Goal: Task Accomplishment & Management: Manage account settings

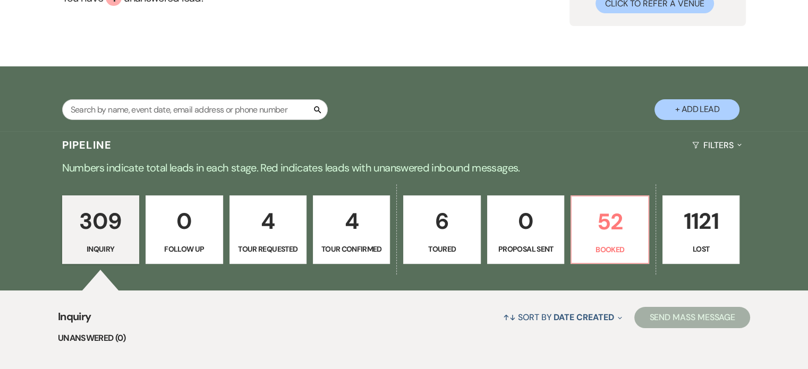
scroll to position [159, 0]
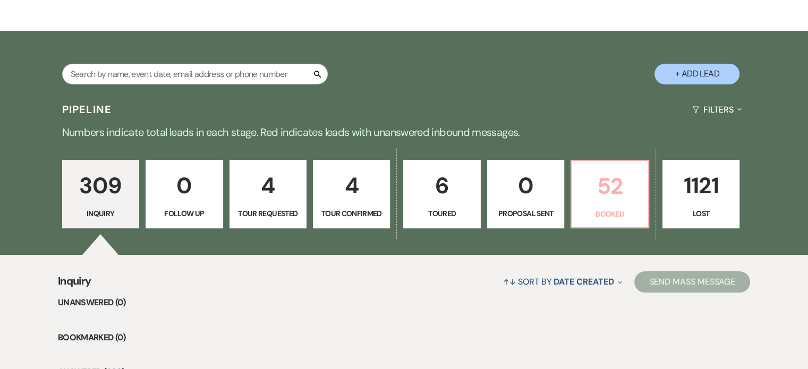
click at [635, 202] on p "52" at bounding box center [609, 186] width 63 height 36
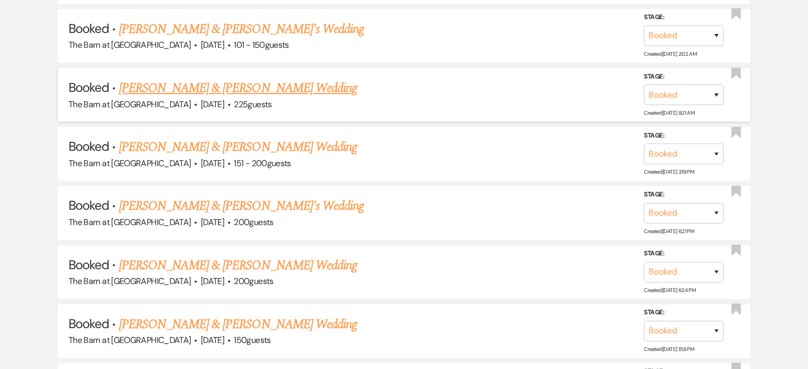
scroll to position [797, 0]
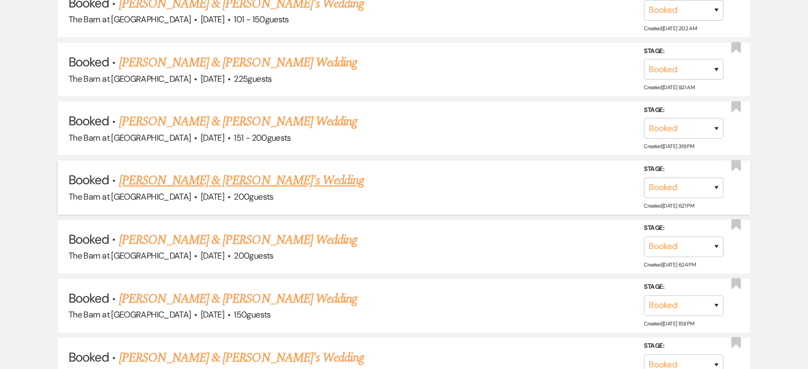
click at [185, 175] on link "[PERSON_NAME] & [PERSON_NAME]'s Wedding" at bounding box center [241, 180] width 245 height 19
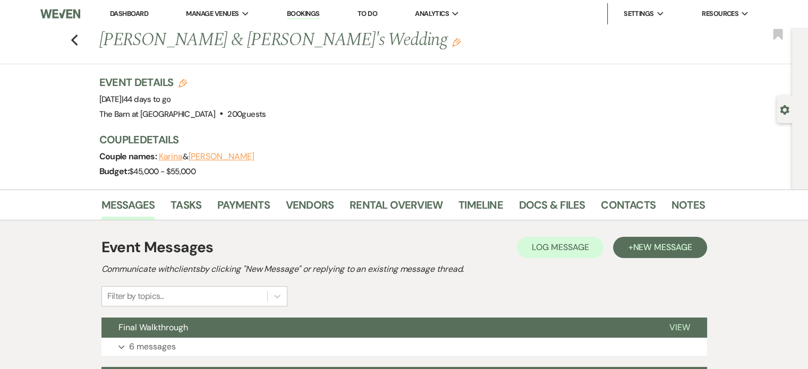
click at [567, 73] on div "Previous [PERSON_NAME] & [PERSON_NAME]'s Wedding Edit Bookmark Gear Settings Ev…" at bounding box center [396, 109] width 792 height 162
click at [562, 100] on div "Event Details Edit Event Date: [DATE] | 44 days to go Venue: [GEOGRAPHIC_DATA] …" at bounding box center [396, 98] width 595 height 47
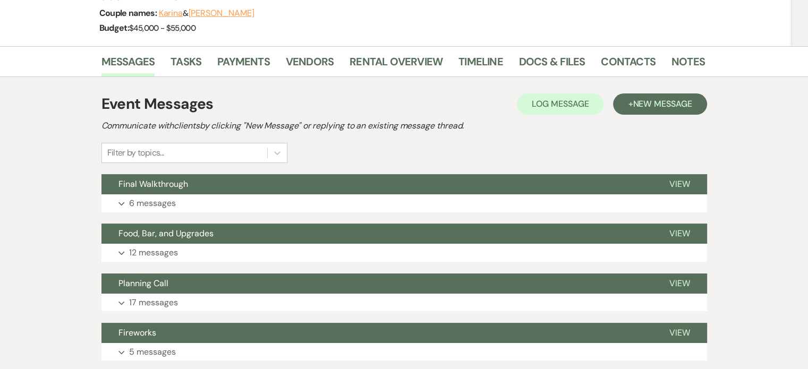
scroll to position [159, 0]
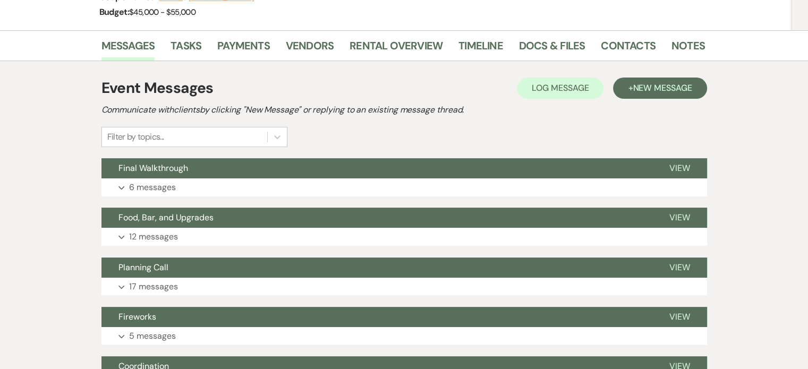
click at [479, 82] on div "Event Messages Log Log Message + New Message" at bounding box center [404, 88] width 606 height 22
click at [388, 43] on link "Rental Overview" at bounding box center [396, 48] width 93 height 23
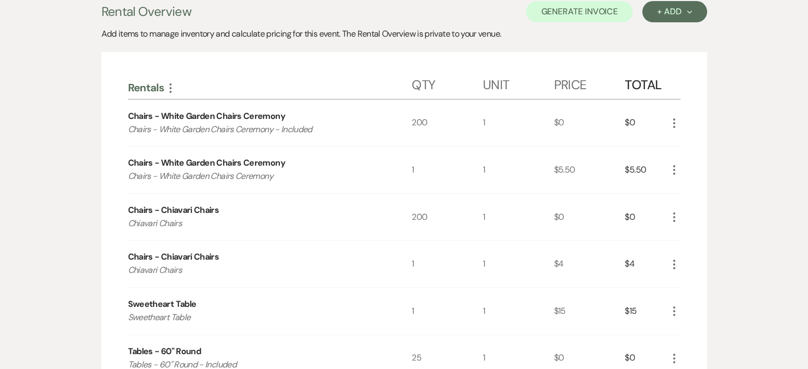
scroll to position [212, 0]
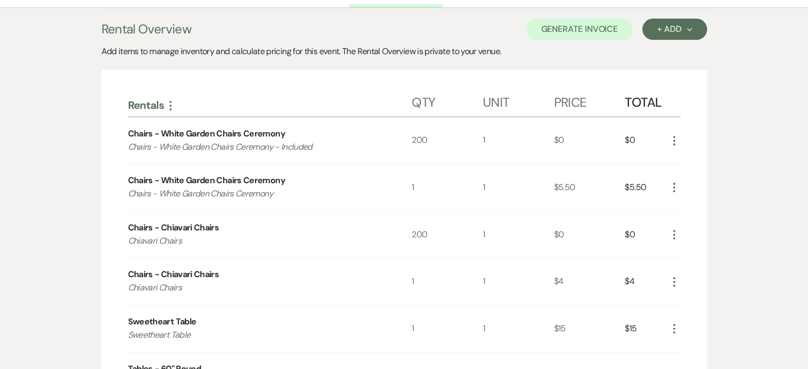
click at [674, 186] on icon "More" at bounding box center [674, 187] width 13 height 13
click at [696, 223] on button "X Delete" at bounding box center [696, 225] width 57 height 17
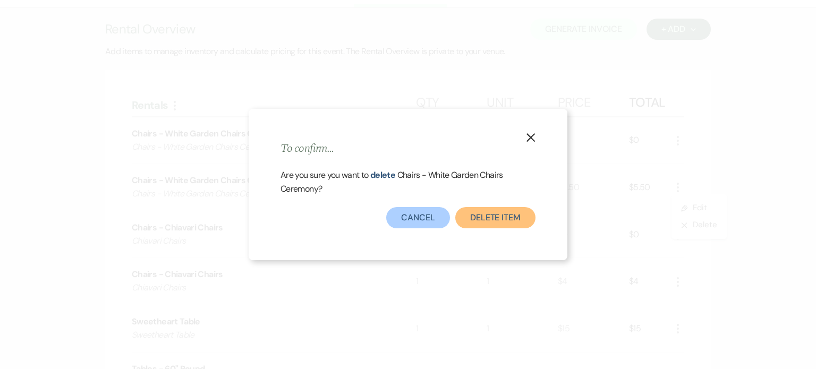
click at [497, 220] on button "Delete Item" at bounding box center [495, 217] width 80 height 21
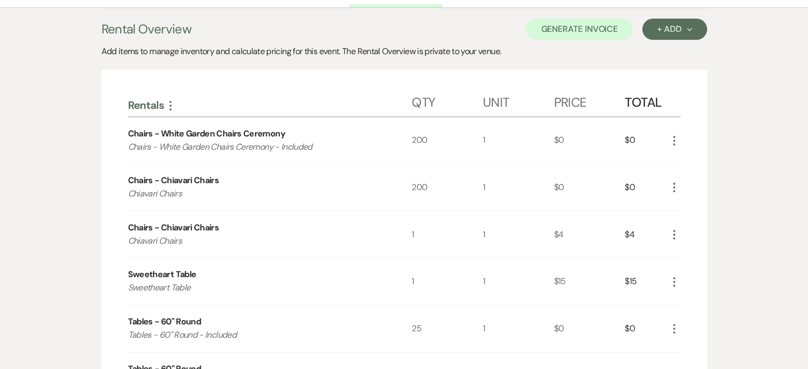
click at [676, 139] on icon "More" at bounding box center [674, 140] width 13 height 13
click at [684, 155] on button "Pencil Edit" at bounding box center [695, 161] width 55 height 17
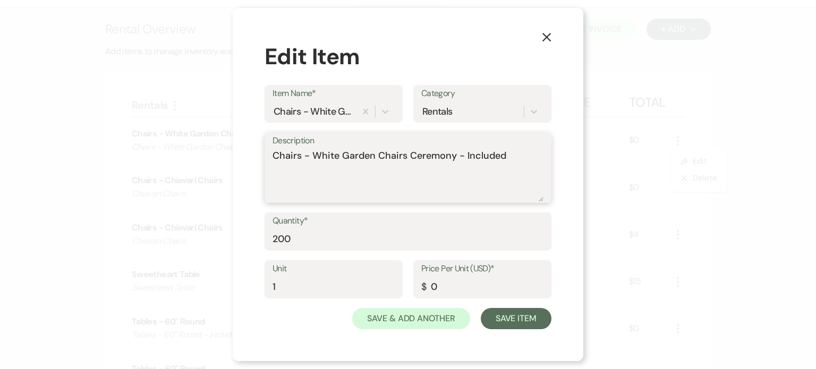
click at [525, 155] on textarea "Chairs - White Garden Chairs Ceremony - Included" at bounding box center [408, 175] width 271 height 53
type textarea "Chairs - White Garden Chairs Ceremony - Included Pond"
click at [495, 326] on button "Save Item" at bounding box center [516, 318] width 71 height 21
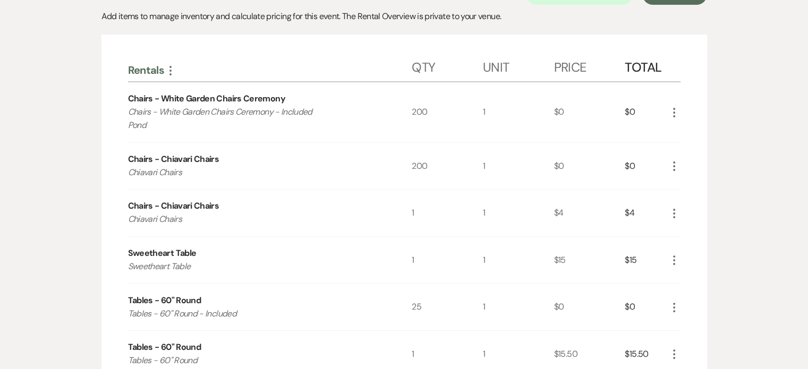
scroll to position [266, 0]
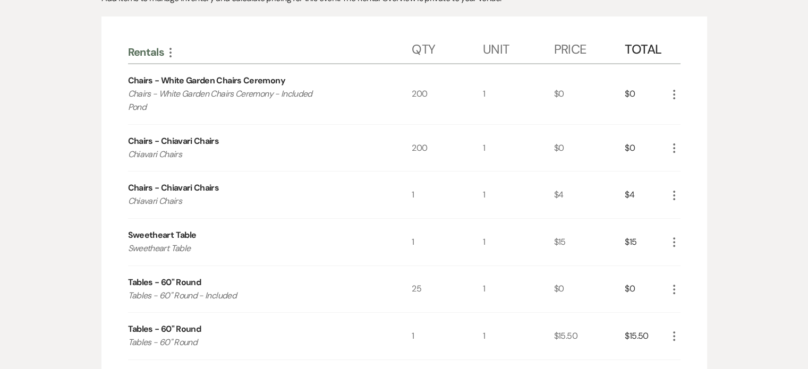
click at [677, 151] on icon "More" at bounding box center [674, 148] width 13 height 13
click at [683, 166] on icon "Pencil" at bounding box center [682, 169] width 6 height 8
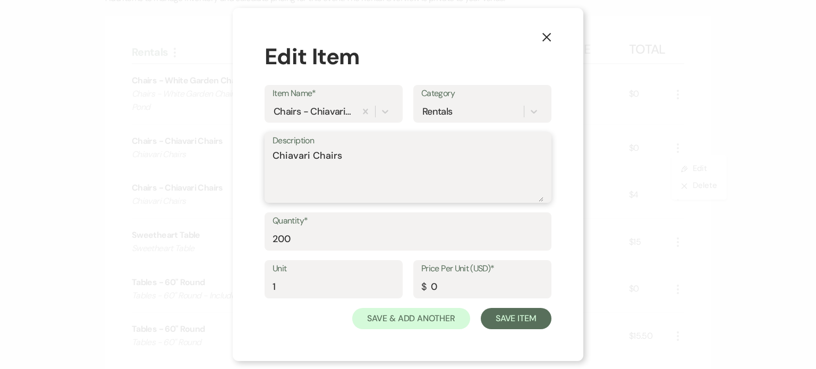
click at [404, 158] on textarea "Chiavari Chairs" at bounding box center [408, 175] width 271 height 53
click at [406, 157] on textarea "Chiavari Chairs" at bounding box center [408, 175] width 271 height 53
type textarea "Chiavari Chairs - Gold"
click at [538, 325] on button "Save Item" at bounding box center [516, 318] width 71 height 21
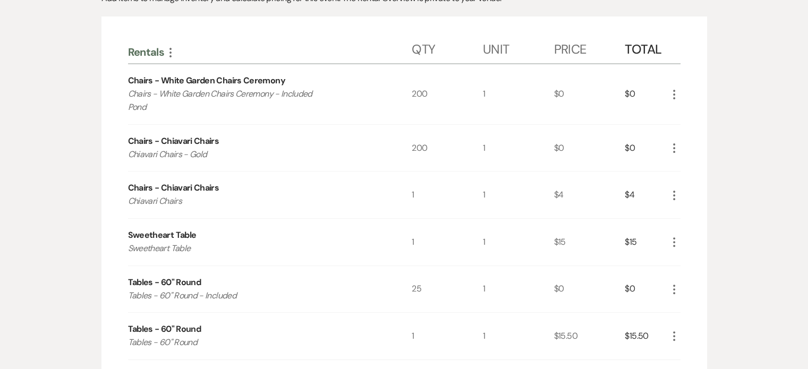
click at [673, 194] on use "button" at bounding box center [674, 196] width 2 height 10
click at [699, 234] on button "X Delete" at bounding box center [696, 232] width 57 height 17
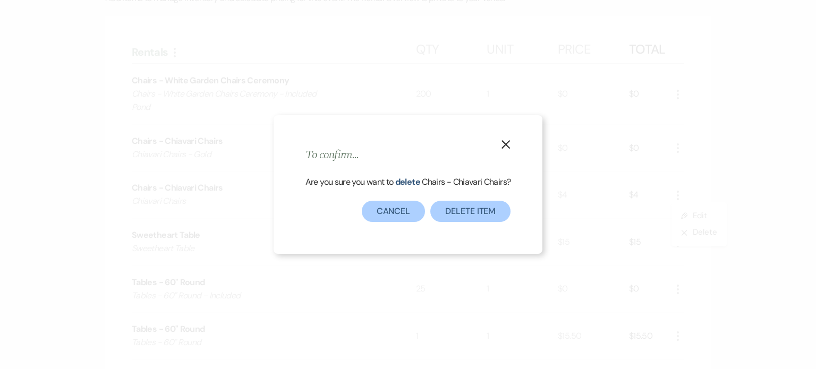
click at [507, 146] on icon "X" at bounding box center [506, 145] width 10 height 10
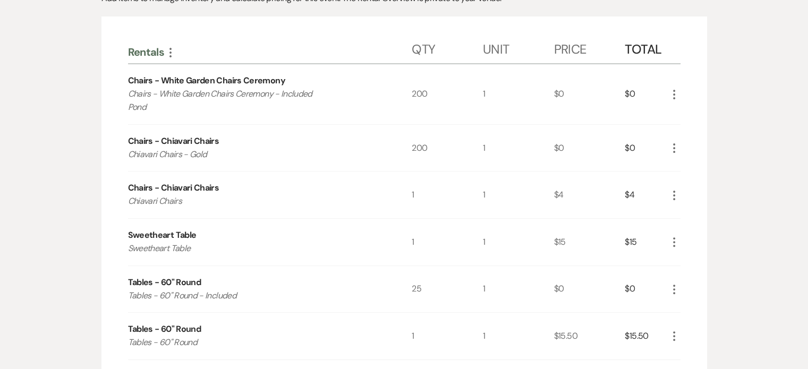
click at [676, 197] on icon "More" at bounding box center [674, 195] width 13 height 13
click at [692, 230] on button "X Delete" at bounding box center [696, 232] width 57 height 17
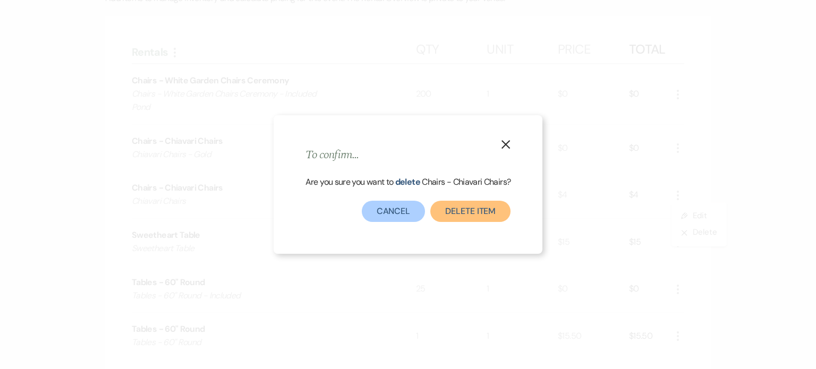
click at [444, 214] on button "Delete Item" at bounding box center [470, 211] width 80 height 21
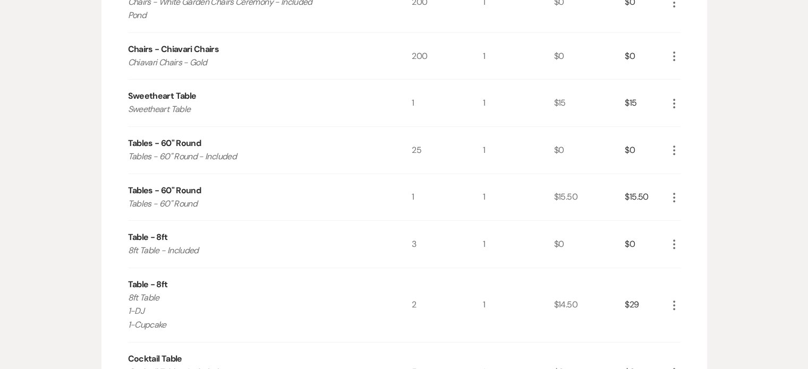
scroll to position [372, 0]
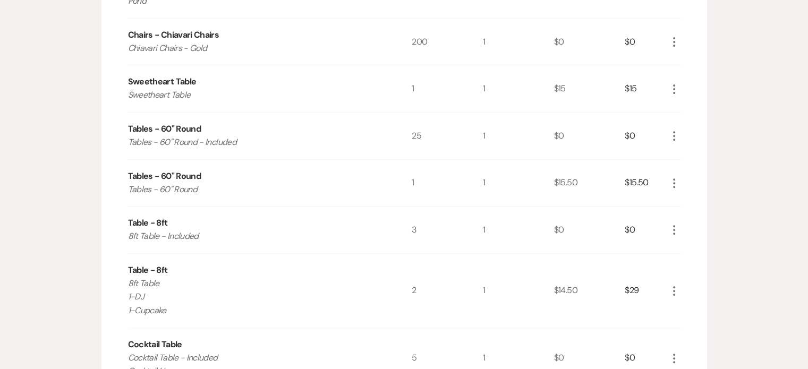
click at [673, 140] on icon "More" at bounding box center [674, 136] width 13 height 13
click at [675, 134] on icon "More" at bounding box center [674, 136] width 13 height 13
click at [684, 150] on button "Pencil Edit" at bounding box center [695, 156] width 55 height 17
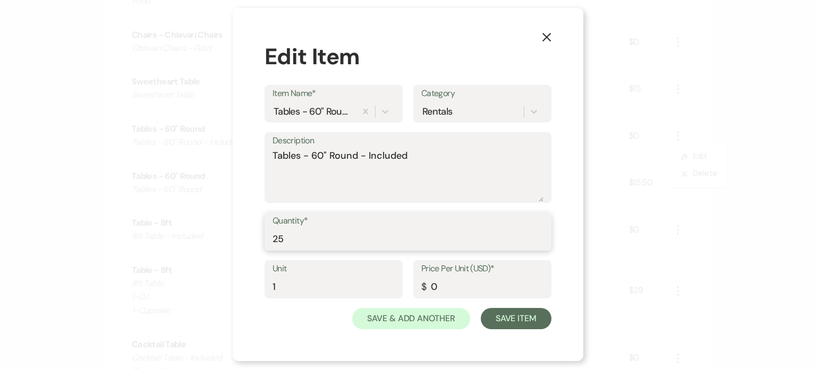
drag, startPoint x: 334, startPoint y: 245, endPoint x: 204, endPoint y: 236, distance: 130.0
click at [204, 236] on div "X Edit Item Item Name* Tables - 60" Round Category Rentals Description Tables -…" at bounding box center [408, 184] width 816 height 369
type input "18"
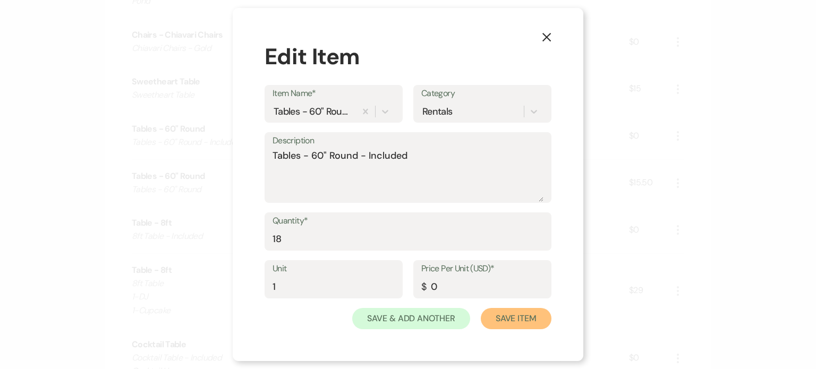
click at [498, 315] on button "Save Item" at bounding box center [516, 318] width 71 height 21
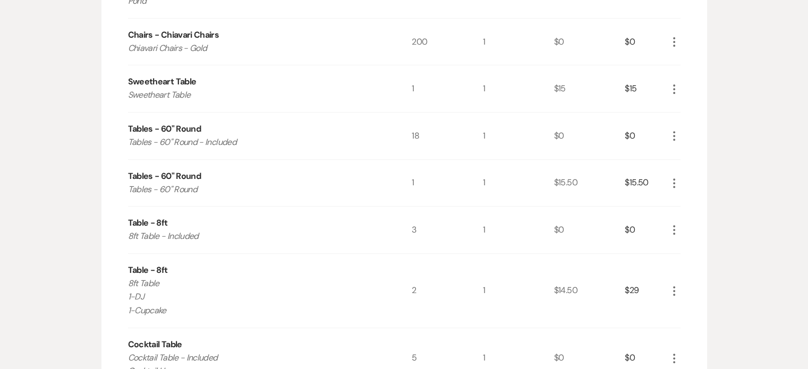
click at [674, 183] on icon "More" at bounding box center [674, 183] width 13 height 13
click at [695, 219] on button "X Delete" at bounding box center [696, 220] width 57 height 17
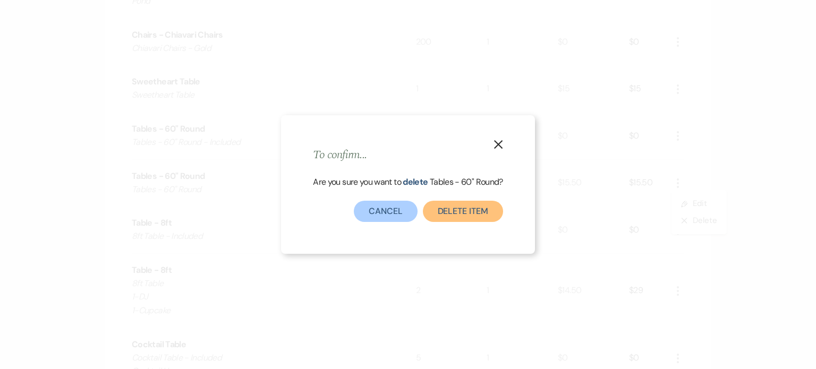
click at [489, 214] on button "Delete Item" at bounding box center [463, 211] width 80 height 21
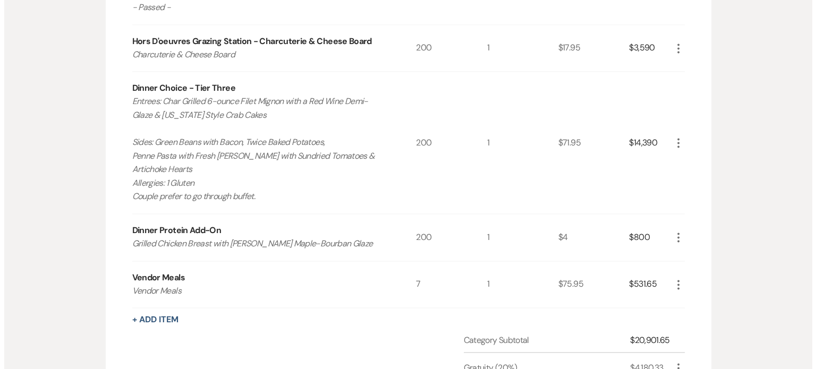
scroll to position [1541, 0]
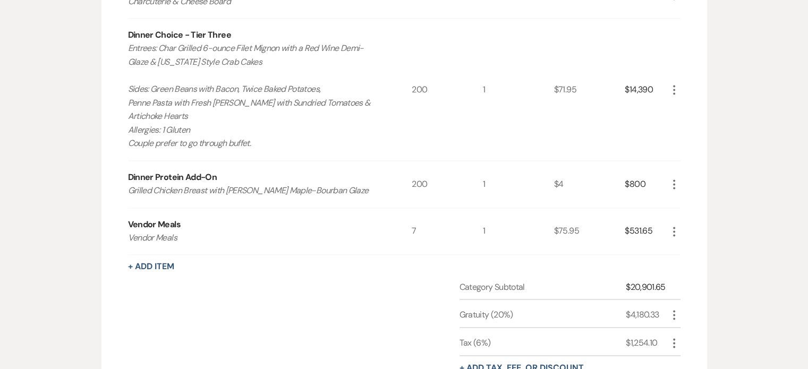
click at [673, 83] on icon "More" at bounding box center [674, 89] width 13 height 13
click at [686, 113] on button "Pencil Edit" at bounding box center [695, 110] width 55 height 17
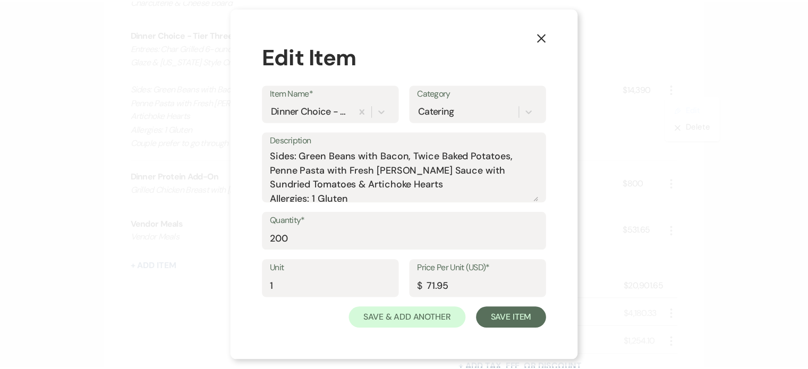
scroll to position [76, 0]
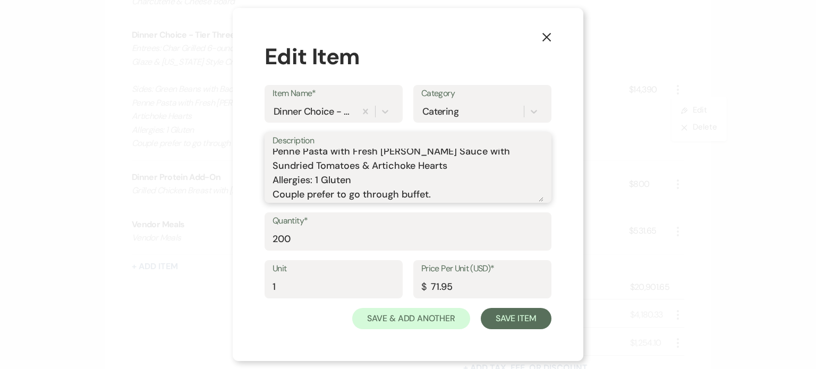
click at [357, 165] on textarea "Entrees: Char Grilled 6-ounce Filet Mignon with a Red Wine Demi-Glaze & [US_STA…" at bounding box center [408, 175] width 271 height 53
click at [499, 314] on button "Save Item" at bounding box center [516, 318] width 71 height 21
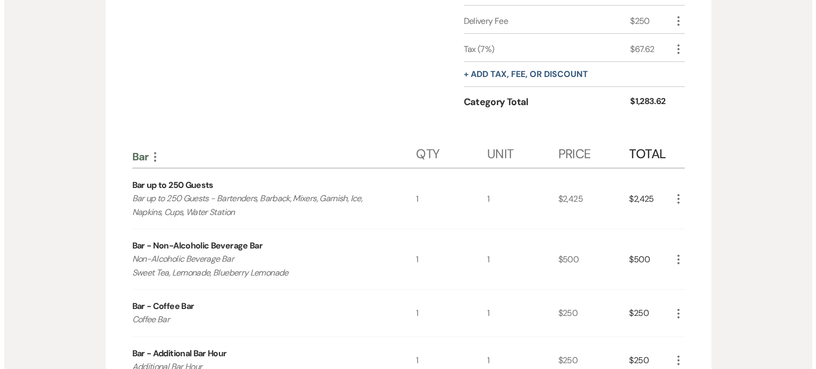
scroll to position [2337, 0]
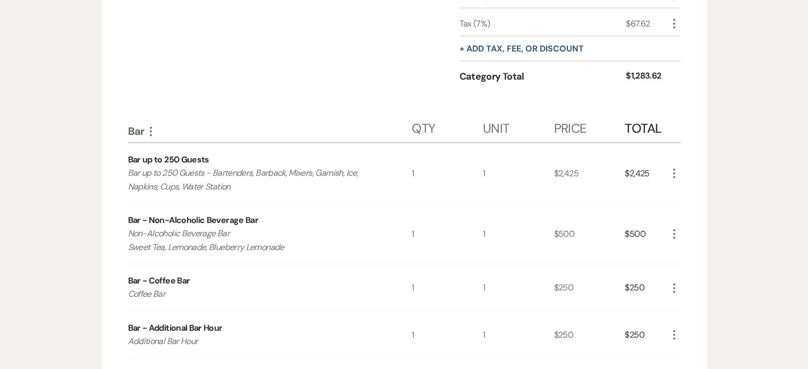
click at [672, 169] on icon "More" at bounding box center [674, 173] width 13 height 13
click at [682, 191] on icon "Pencil" at bounding box center [682, 195] width 6 height 8
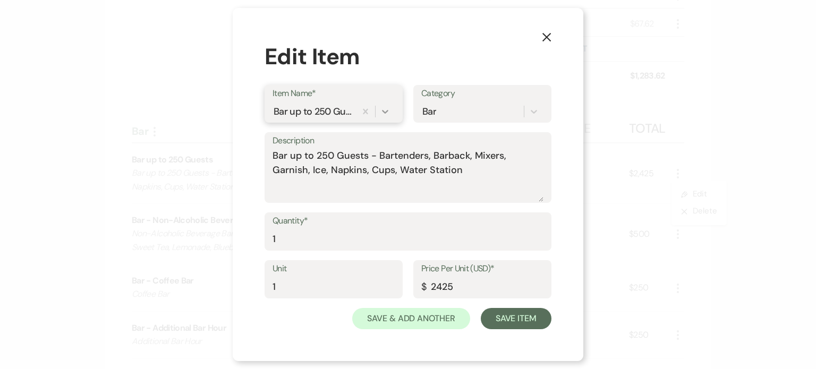
click at [388, 112] on icon at bounding box center [385, 111] width 11 height 11
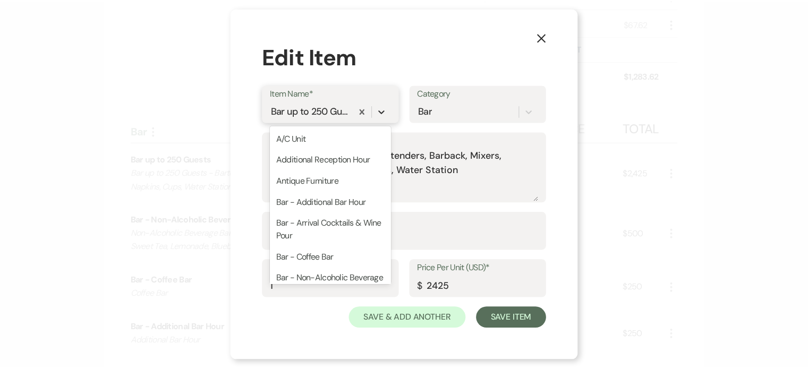
scroll to position [88, 0]
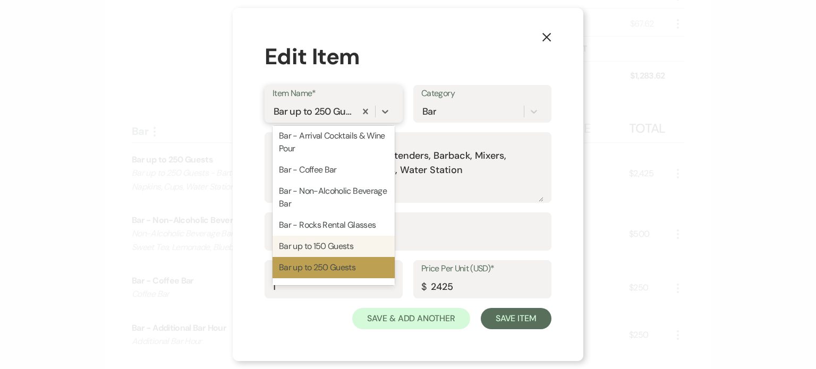
click at [340, 249] on div "Bar up to 150 Guests" at bounding box center [334, 246] width 122 height 21
type textarea "Bar up to 150 Guests - Bartenders, Barback, Mixers, Garnish, Ice, Napkins, Cups…"
type input "1925"
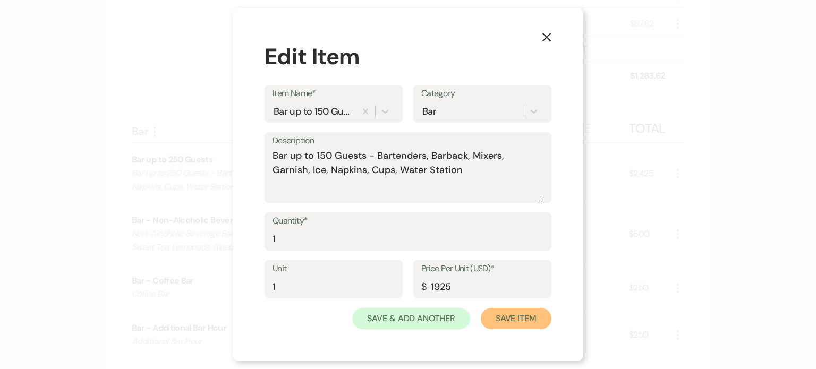
click at [532, 313] on button "Save Item" at bounding box center [516, 318] width 71 height 21
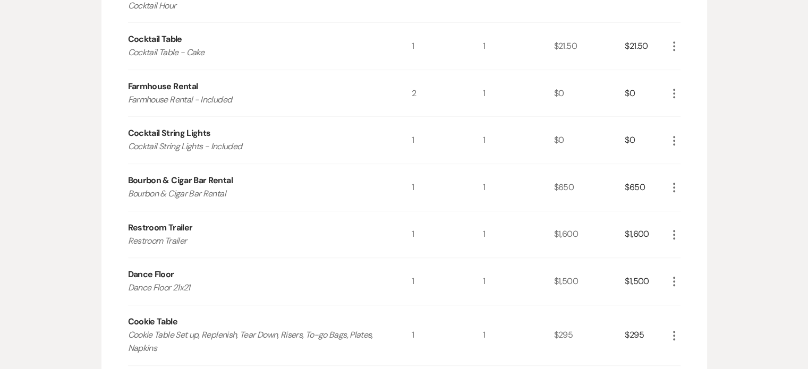
scroll to position [531, 0]
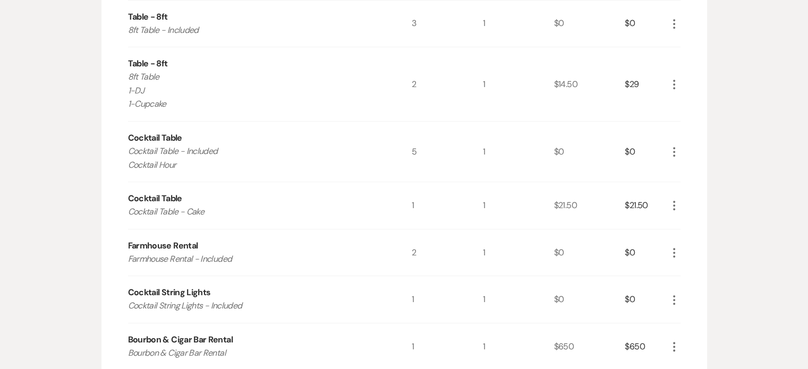
click at [672, 85] on icon "More" at bounding box center [674, 84] width 13 height 13
click at [684, 106] on icon "Pencil" at bounding box center [682, 105] width 6 height 8
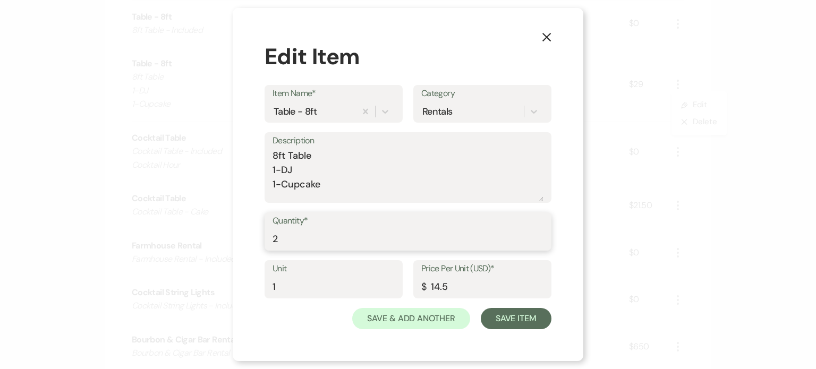
click at [305, 248] on input "2" at bounding box center [408, 239] width 271 height 21
type input "1"
drag, startPoint x: 314, startPoint y: 185, endPoint x: 268, endPoint y: 184, distance: 46.2
click at [268, 184] on div "Description 8ft Table 1-DJ 1-Cupcake" at bounding box center [408, 167] width 287 height 71
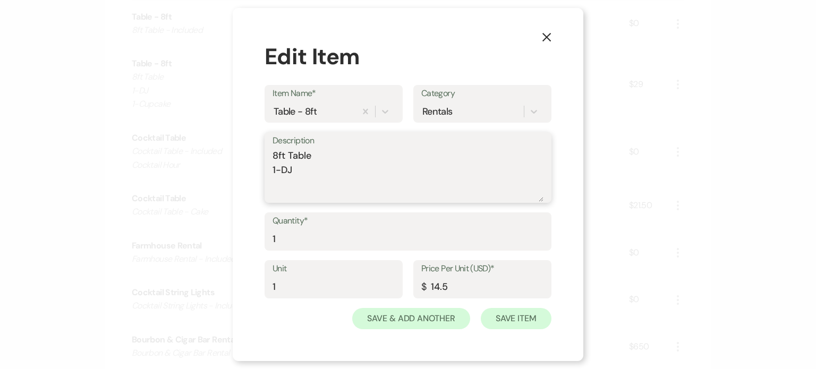
type textarea "8ft Table 1-DJ"
click at [528, 321] on button "Save Item" at bounding box center [516, 318] width 71 height 21
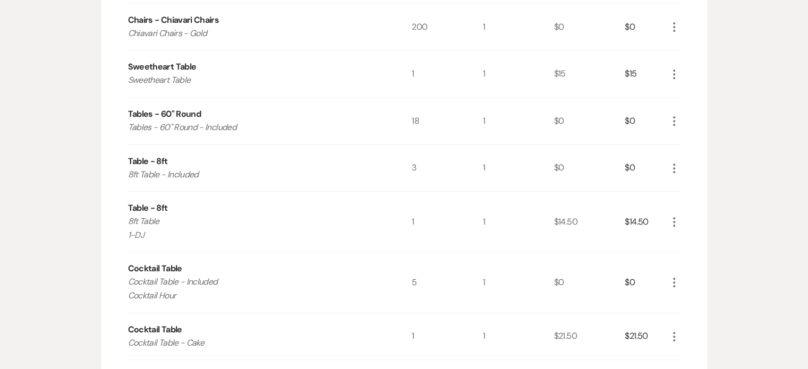
scroll to position [372, 0]
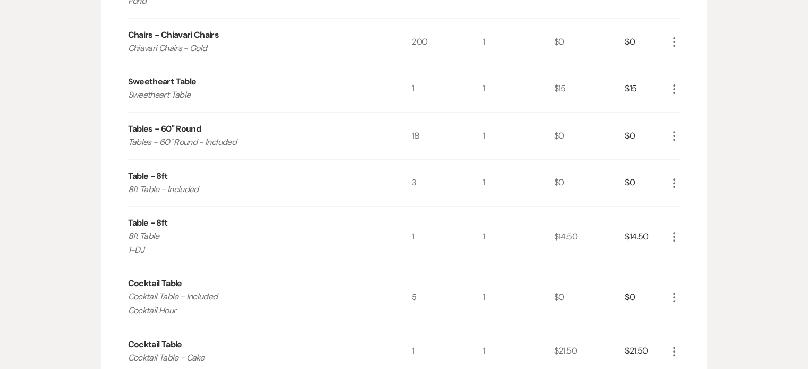
click at [674, 132] on use "button" at bounding box center [674, 136] width 2 height 10
click at [691, 156] on button "Pencil Edit" at bounding box center [695, 156] width 55 height 17
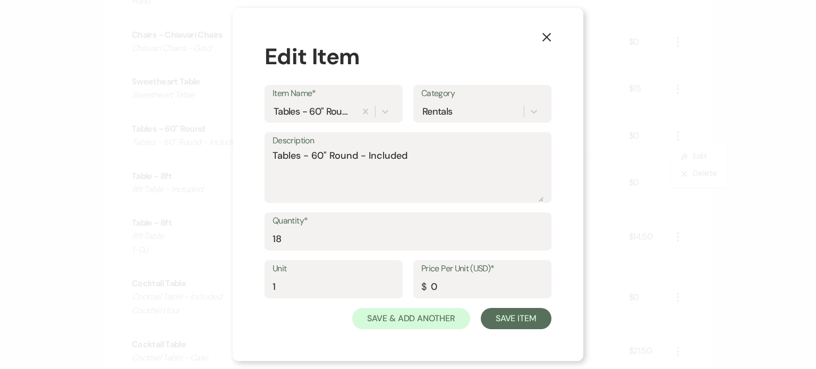
drag, startPoint x: 347, startPoint y: 250, endPoint x: 302, endPoint y: 251, distance: 45.2
click at [302, 251] on div "Quantity* 18" at bounding box center [408, 236] width 287 height 48
drag, startPoint x: 307, startPoint y: 241, endPoint x: 248, endPoint y: 224, distance: 61.9
click at [248, 224] on div "X Edit Item Item Name* Tables - 60" Round Category Rentals Description Tables -…" at bounding box center [408, 184] width 351 height 353
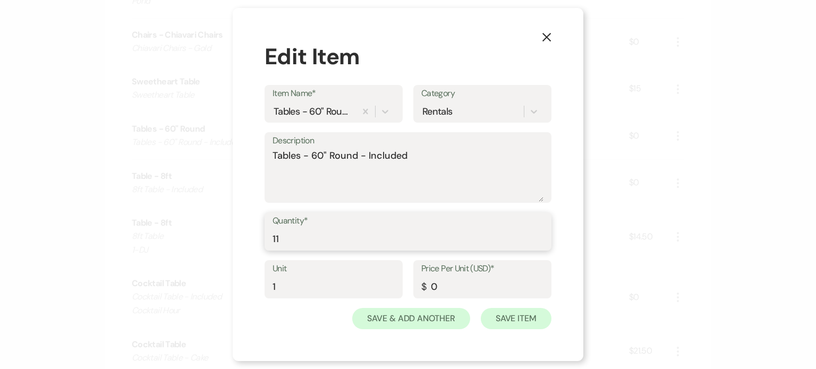
type input "11"
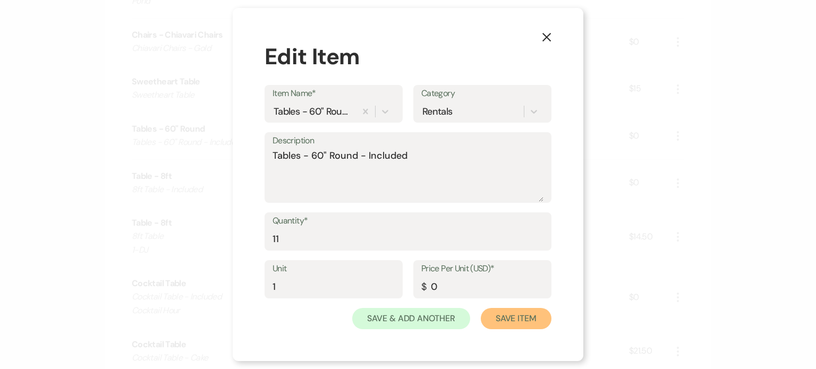
click at [496, 315] on button "Save Item" at bounding box center [516, 318] width 71 height 21
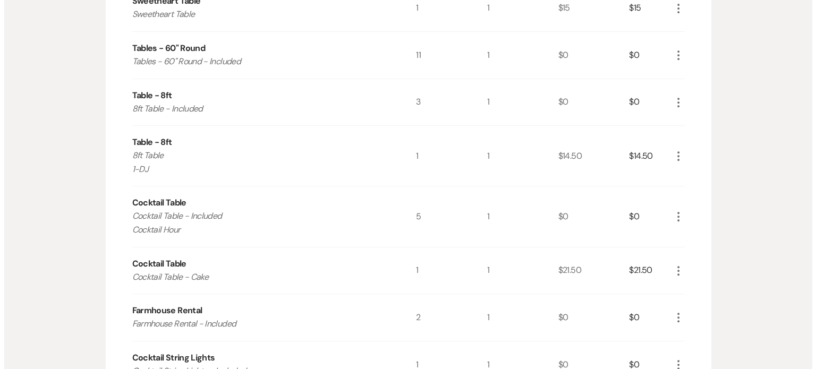
scroll to position [478, 0]
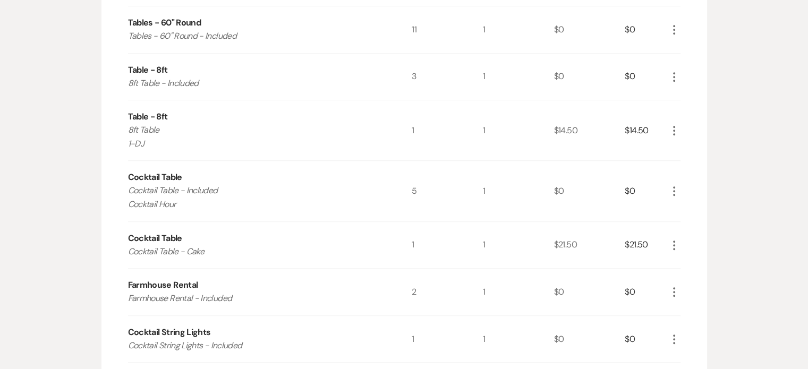
click at [676, 73] on icon "More" at bounding box center [674, 77] width 13 height 13
click at [683, 94] on icon "Pencil" at bounding box center [682, 98] width 6 height 8
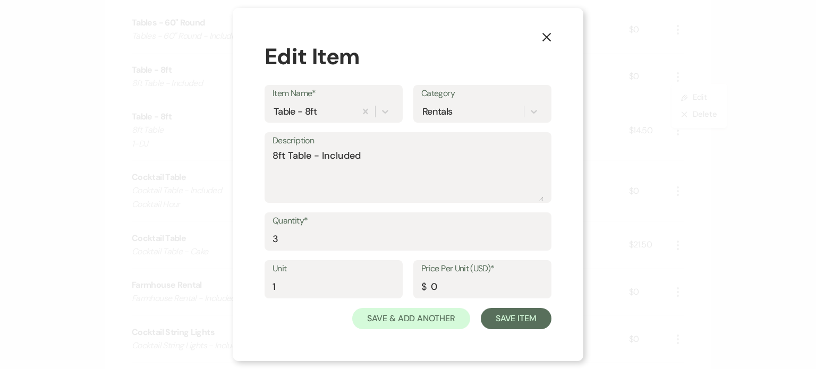
click at [363, 228] on label "Quantity*" at bounding box center [408, 221] width 271 height 15
click at [363, 229] on input "3" at bounding box center [408, 239] width 271 height 21
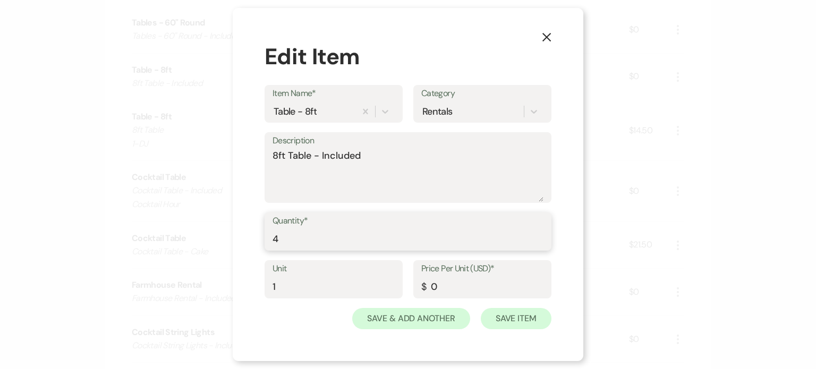
type input "4"
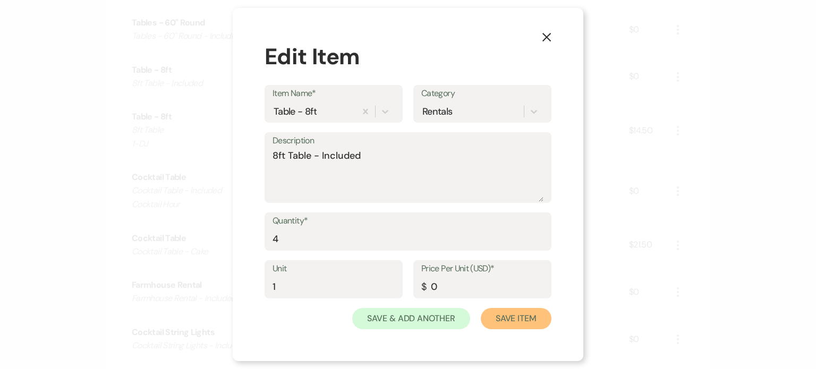
click at [514, 312] on button "Save Item" at bounding box center [516, 318] width 71 height 21
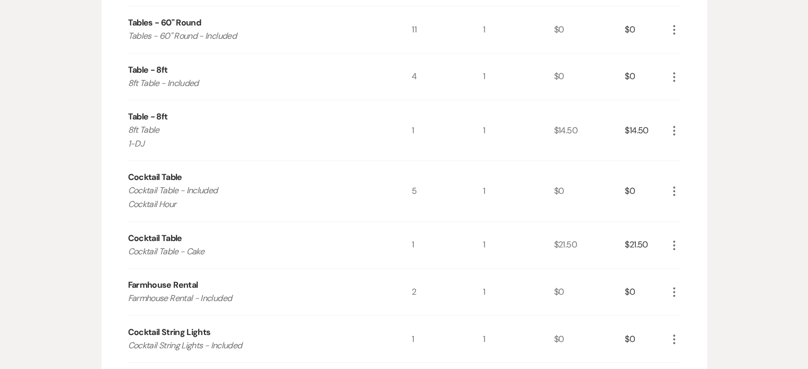
click at [674, 77] on icon "More" at bounding box center [674, 77] width 13 height 13
click at [686, 91] on button "Pencil Edit" at bounding box center [695, 97] width 55 height 17
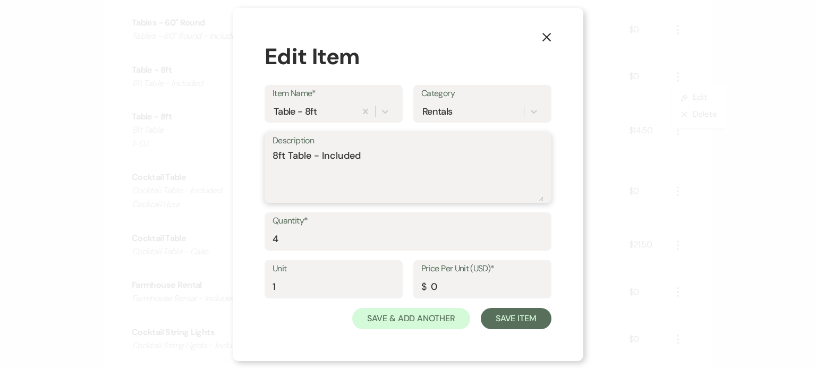
click at [376, 157] on textarea "8ft Table - Included" at bounding box center [408, 175] width 271 height 53
type textarea "8ft Table - Included 3-Buffet & 1-DJ"
click at [508, 318] on button "Save Item" at bounding box center [516, 318] width 71 height 21
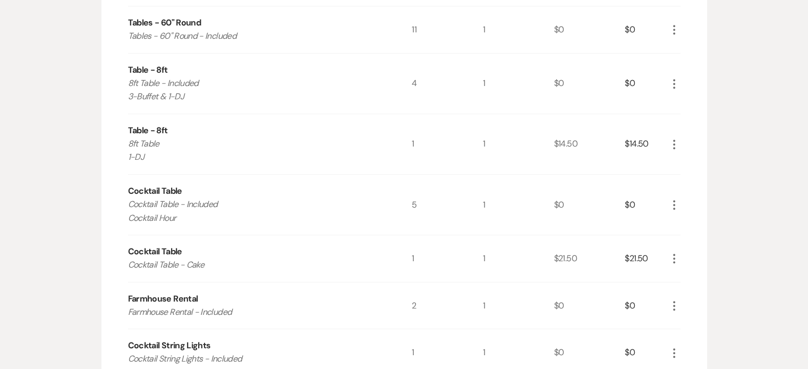
click at [675, 81] on icon "More" at bounding box center [674, 84] width 13 height 13
click at [686, 99] on button "Pencil Edit" at bounding box center [695, 104] width 55 height 17
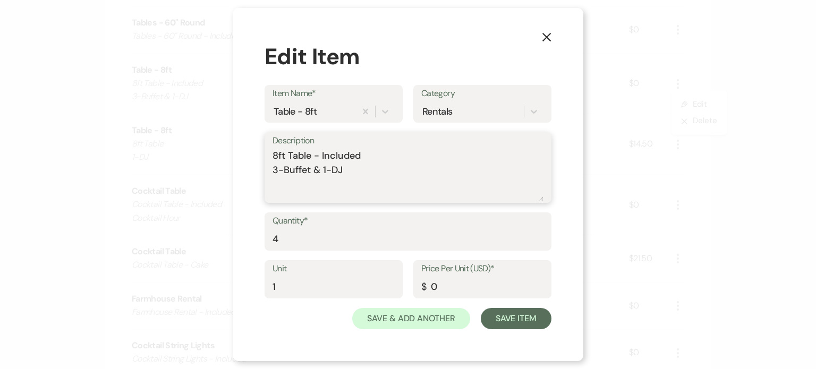
drag, startPoint x: 360, startPoint y: 177, endPoint x: 265, endPoint y: 154, distance: 97.8
click at [265, 154] on div "Description 8ft Table - Included 3-Buffet & 1-DJ" at bounding box center [408, 167] width 287 height 71
click at [389, 114] on icon at bounding box center [385, 111] width 11 height 11
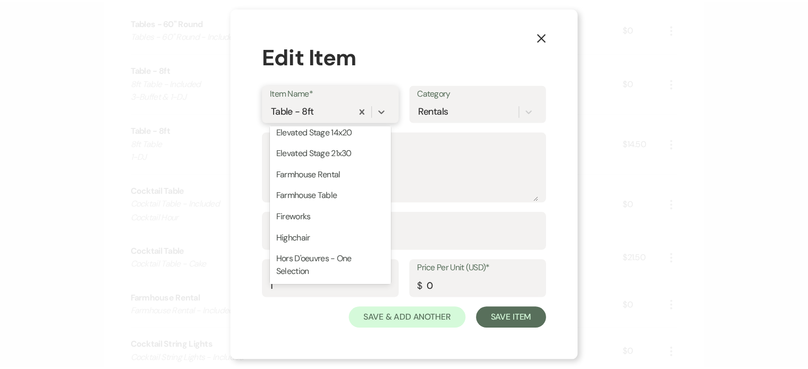
scroll to position [850, 0]
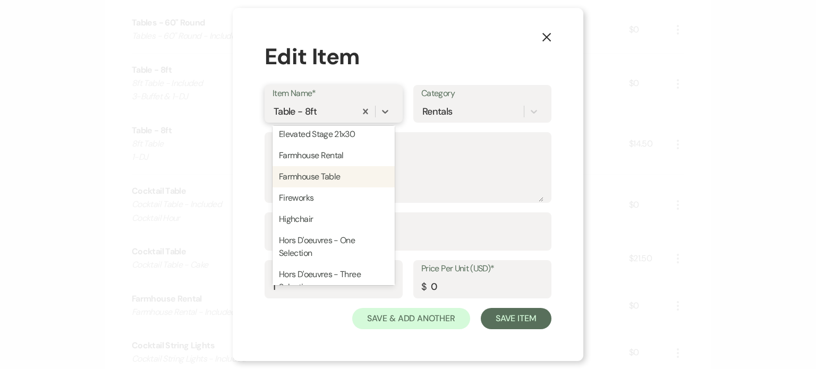
click at [346, 188] on div "Farmhouse Table" at bounding box center [334, 176] width 122 height 21
type textarea "Farmhouse Table"
type input "85"
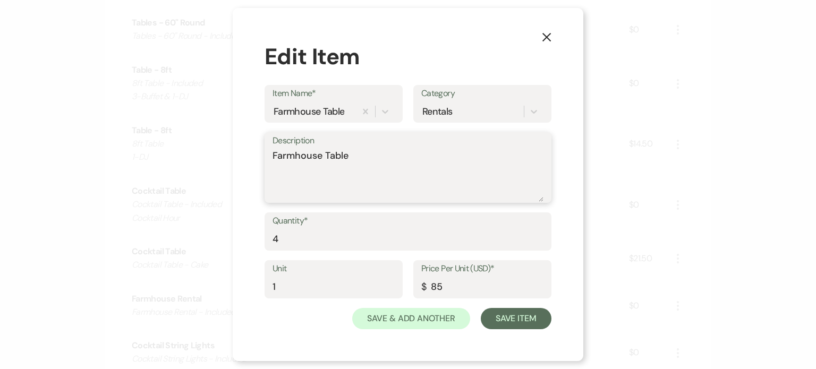
click at [355, 157] on textarea "Farmhouse Table" at bounding box center [408, 175] width 271 height 53
type textarea "Farmhouse Table - Included"
drag, startPoint x: 334, startPoint y: 243, endPoint x: 243, endPoint y: 221, distance: 93.5
click at [243, 221] on div "X Edit Item Item Name* Farmhouse Table Category Rentals Description Farmhouse T…" at bounding box center [408, 184] width 351 height 353
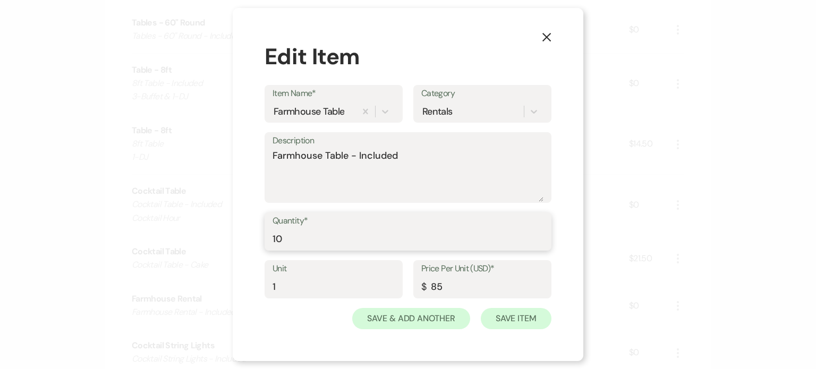
type input "10"
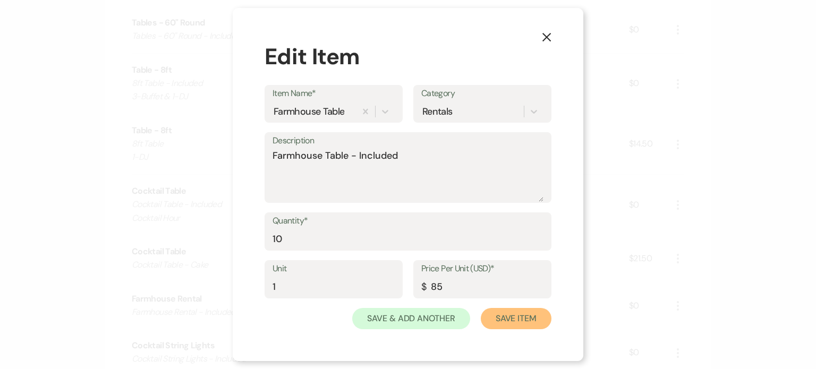
click at [497, 317] on button "Save Item" at bounding box center [516, 318] width 71 height 21
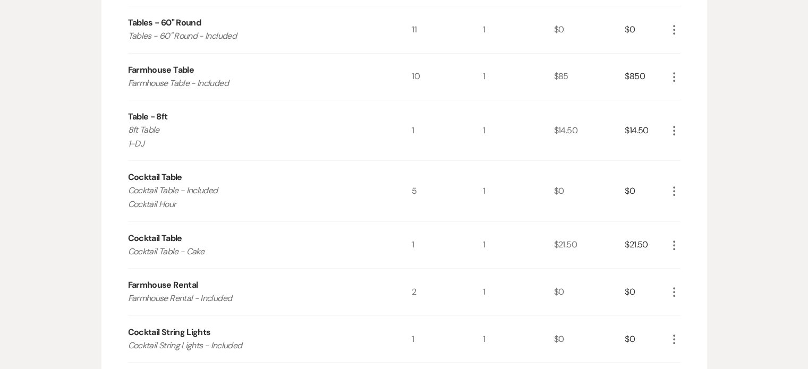
click at [677, 127] on icon "More" at bounding box center [674, 130] width 13 height 13
click at [686, 151] on button "Pencil Edit" at bounding box center [695, 151] width 55 height 17
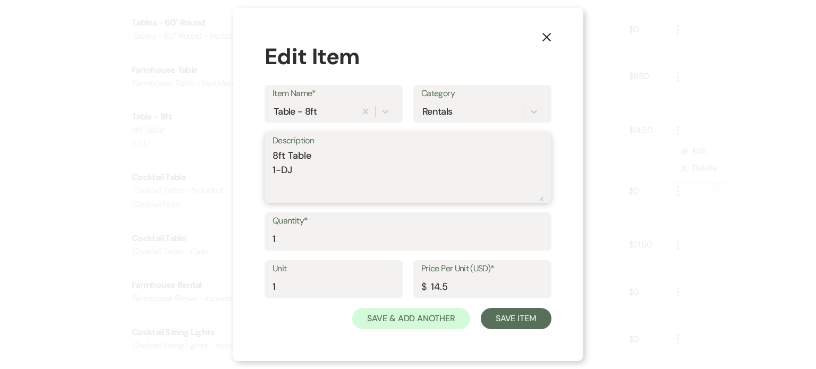
drag, startPoint x: 306, startPoint y: 176, endPoint x: 271, endPoint y: 157, distance: 39.2
click at [271, 157] on div "Description 8ft Table 1-DJ" at bounding box center [408, 167] width 287 height 71
paste textarea "- Included 3-Buffet &"
type textarea "8ft Table - Included 3-Buffet & 1-DJ"
drag, startPoint x: 323, startPoint y: 243, endPoint x: 255, endPoint y: 238, distance: 68.2
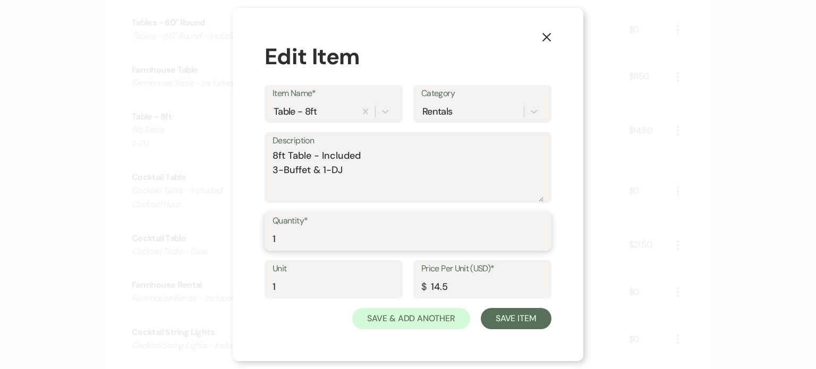
click at [255, 238] on div "X Edit Item Item Name* Table - 8ft Category Rentals Description 8ft Table - Inc…" at bounding box center [408, 184] width 351 height 353
type input "4"
drag, startPoint x: 459, startPoint y: 293, endPoint x: 418, endPoint y: 296, distance: 41.6
click at [418, 296] on div "Price Per Unit (USD)* $ 14.5" at bounding box center [482, 279] width 138 height 38
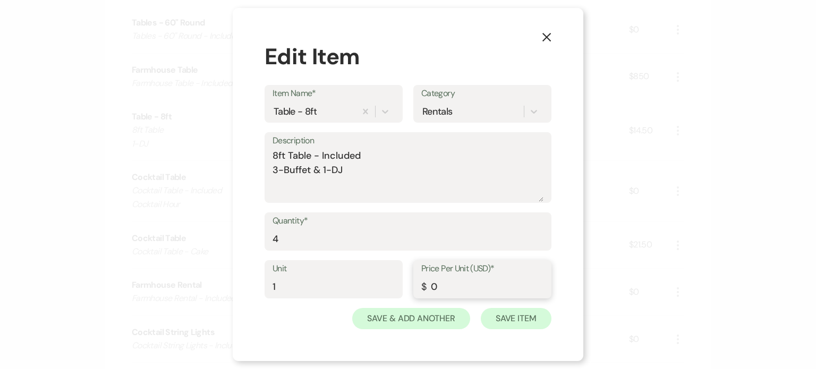
type input "0"
click at [501, 314] on button "Save Item" at bounding box center [516, 318] width 71 height 21
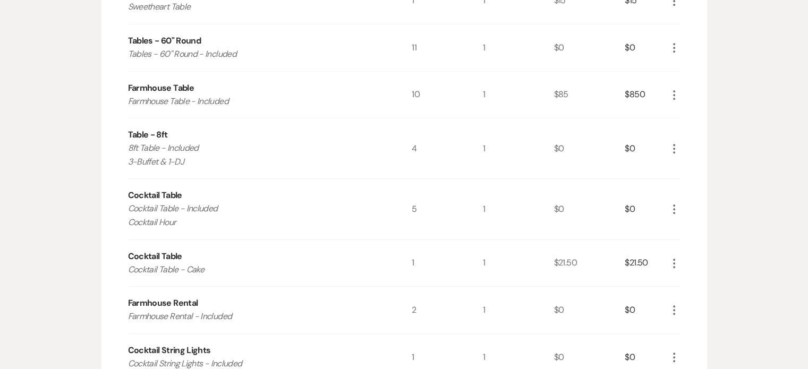
scroll to position [478, 0]
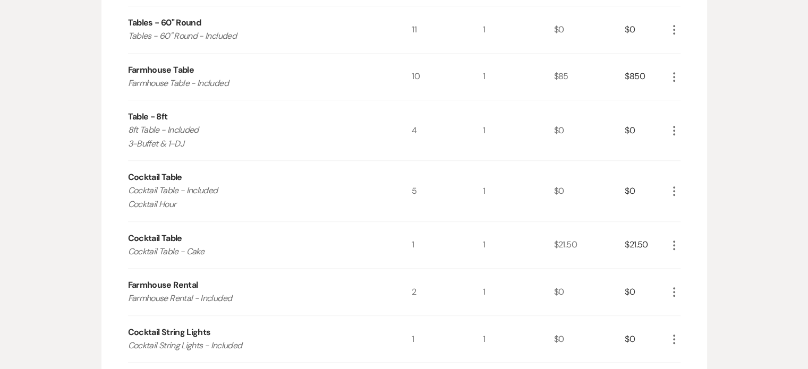
click at [670, 81] on icon "More" at bounding box center [674, 77] width 13 height 13
click at [693, 95] on button "Pencil Edit" at bounding box center [695, 97] width 55 height 17
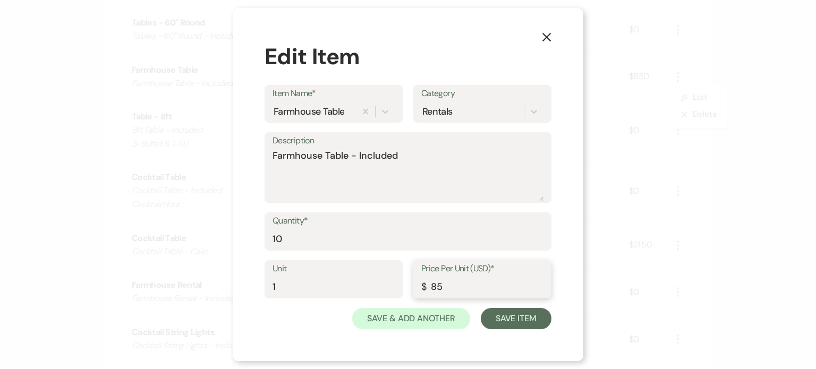
drag, startPoint x: 461, startPoint y: 283, endPoint x: 419, endPoint y: 280, distance: 42.1
click at [411, 291] on div "Unit 1 Price Per Unit (USD)* $ 85" at bounding box center [408, 284] width 287 height 48
type input "0"
click at [521, 318] on button "Save Item" at bounding box center [516, 318] width 71 height 21
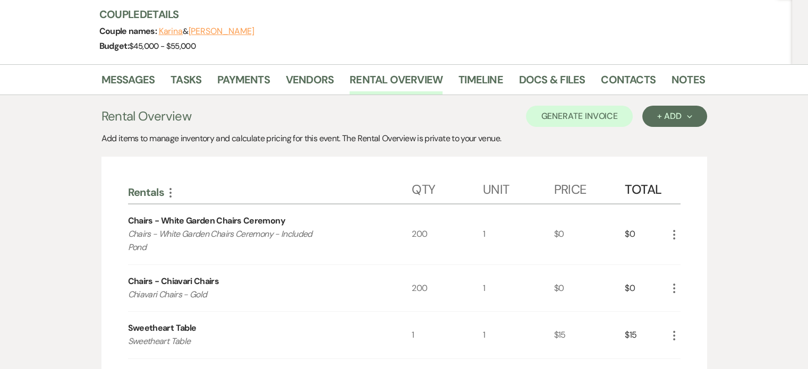
scroll to position [0, 0]
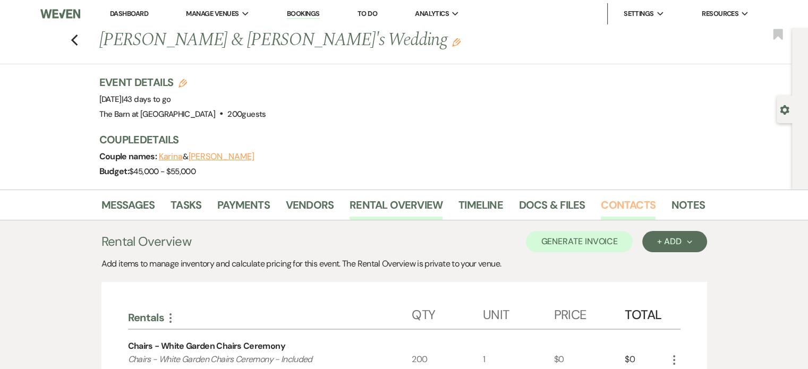
click at [633, 206] on link "Contacts" at bounding box center [628, 208] width 55 height 23
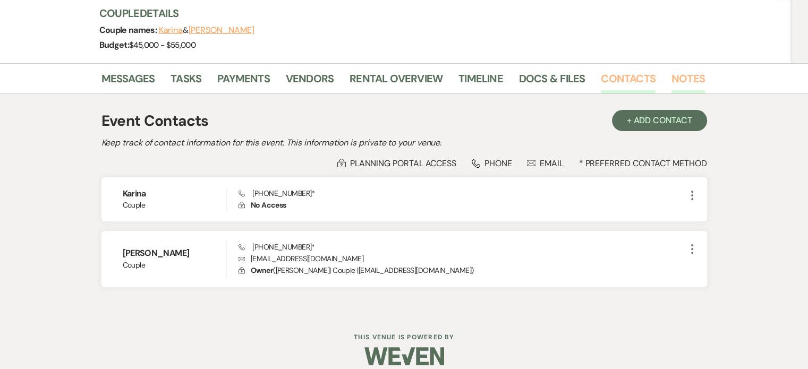
scroll to position [138, 0]
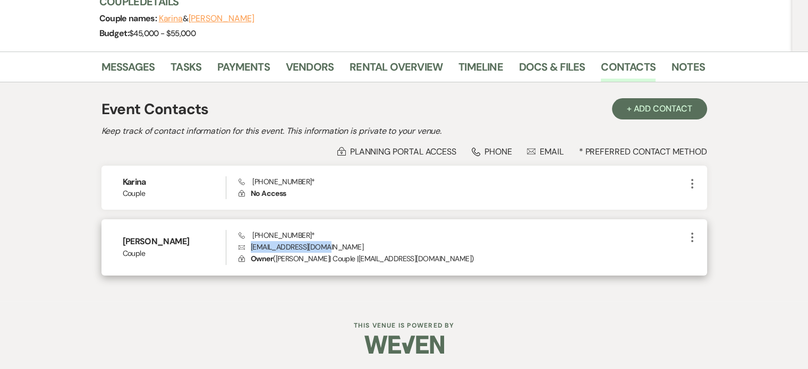
drag, startPoint x: 323, startPoint y: 246, endPoint x: 251, endPoint y: 250, distance: 72.4
click at [251, 250] on p "Envelope [EMAIL_ADDRESS][DOMAIN_NAME]" at bounding box center [462, 247] width 447 height 12
copy p "[EMAIL_ADDRESS][DOMAIN_NAME]"
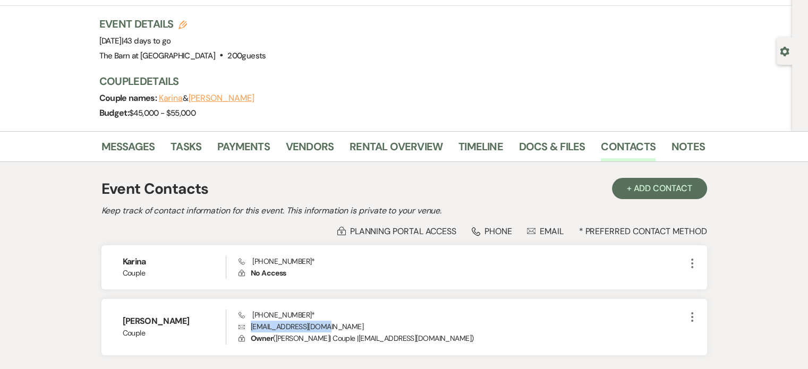
scroll to position [0, 0]
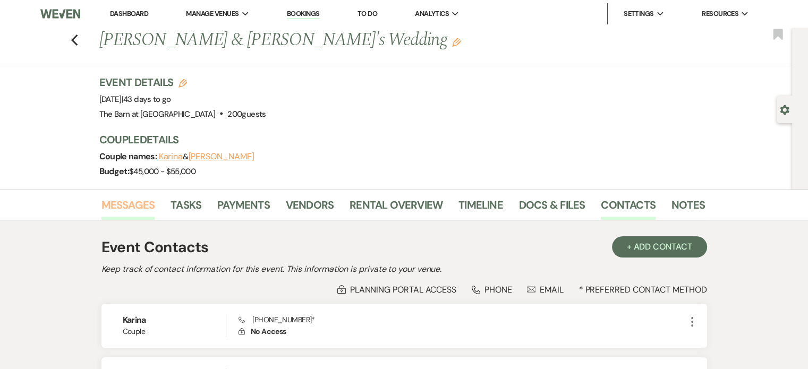
click at [151, 207] on link "Messages" at bounding box center [128, 208] width 54 height 23
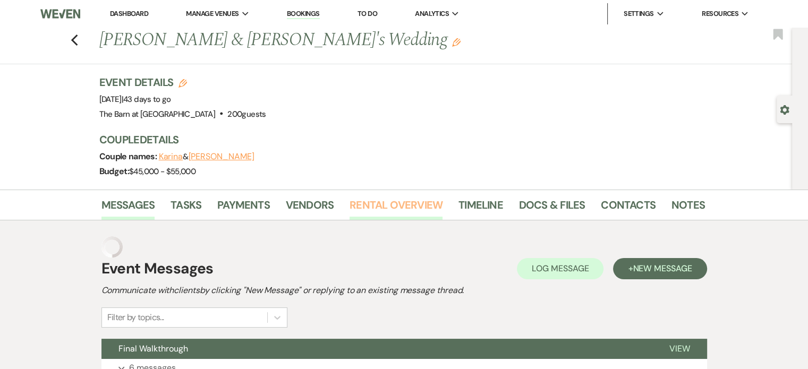
click at [420, 209] on link "Rental Overview" at bounding box center [396, 208] width 93 height 23
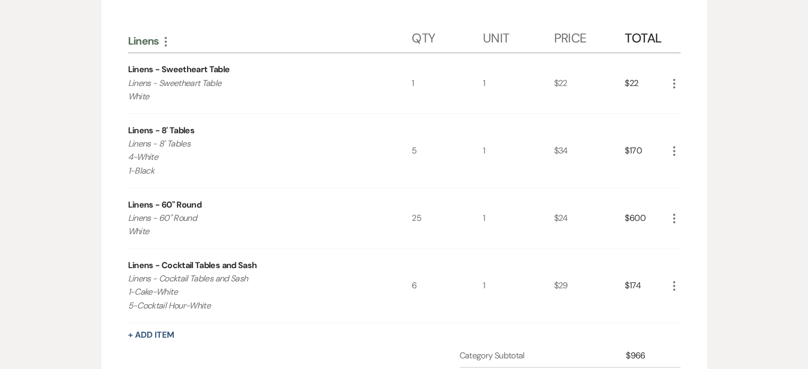
scroll to position [1912, 0]
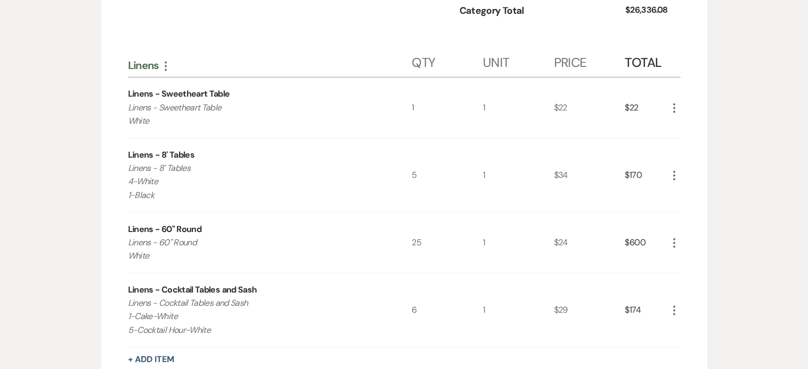
click at [674, 101] on icon "More" at bounding box center [674, 107] width 13 height 13
click at [695, 125] on button "Pencil Edit" at bounding box center [695, 128] width 55 height 17
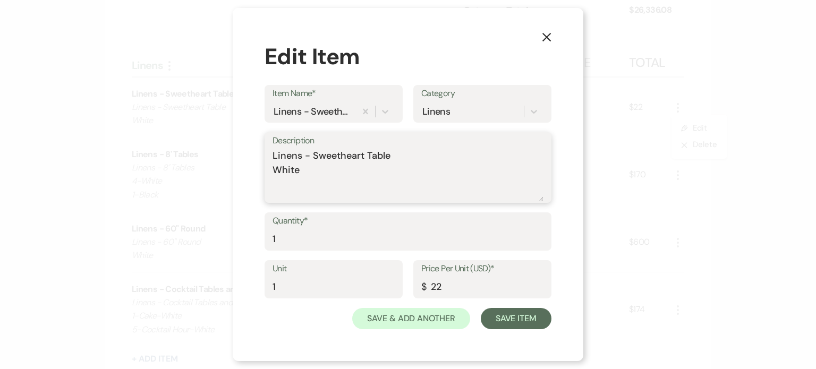
drag, startPoint x: 304, startPoint y: 172, endPoint x: 263, endPoint y: 171, distance: 40.9
click at [263, 171] on div "X Edit Item Item Name* Linens - Sweetheart Table Category Linens Description Li…" at bounding box center [408, 184] width 351 height 353
type textarea "Linens - Sweetheart Table Ivory"
click at [508, 318] on button "Save Item" at bounding box center [516, 318] width 71 height 21
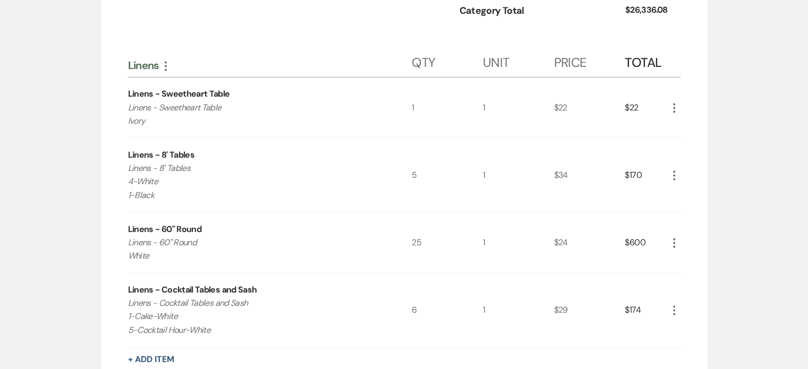
click at [675, 174] on icon "More" at bounding box center [674, 175] width 13 height 13
click at [677, 192] on button "Pencil Edit" at bounding box center [695, 196] width 55 height 17
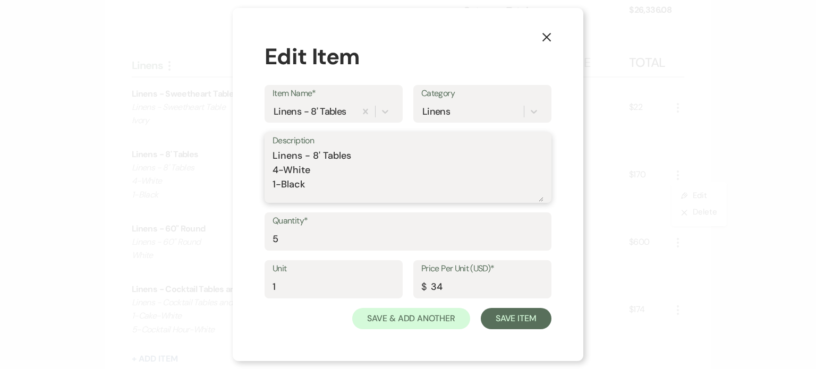
drag, startPoint x: 310, startPoint y: 172, endPoint x: 286, endPoint y: 168, distance: 24.3
click at [286, 168] on textarea "Linens - 8' Tables 4-White 1-Black" at bounding box center [408, 175] width 271 height 53
type textarea "Linens - 8' Tables 4-Ivory 1-Black"
click at [510, 322] on button "Save Item" at bounding box center [516, 318] width 71 height 21
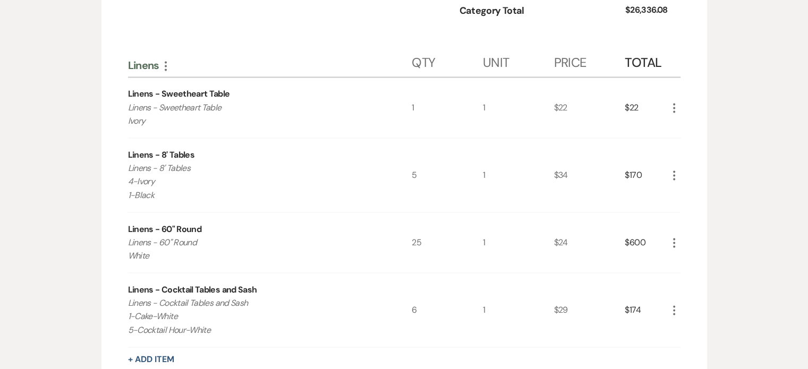
click at [675, 239] on icon "More" at bounding box center [674, 242] width 13 height 13
click at [696, 258] on button "Pencil Edit" at bounding box center [695, 263] width 55 height 17
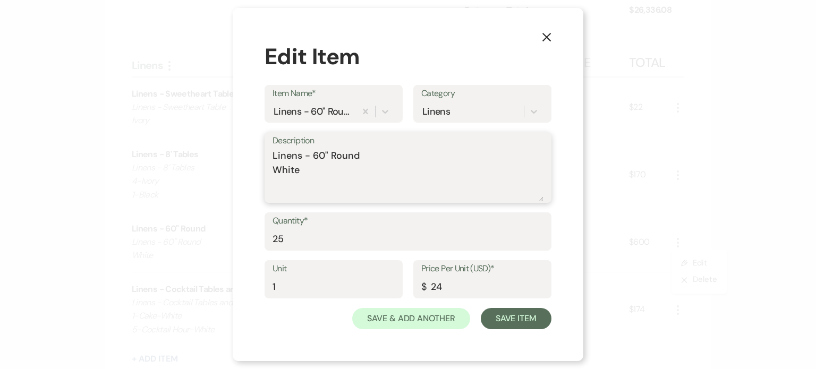
drag, startPoint x: 303, startPoint y: 173, endPoint x: 268, endPoint y: 167, distance: 35.5
click at [268, 167] on div "Description Linens - 60" Round White" at bounding box center [408, 167] width 287 height 71
type textarea "Linens - 60" Round Ivory"
click at [530, 320] on button "Save Item" at bounding box center [516, 318] width 71 height 21
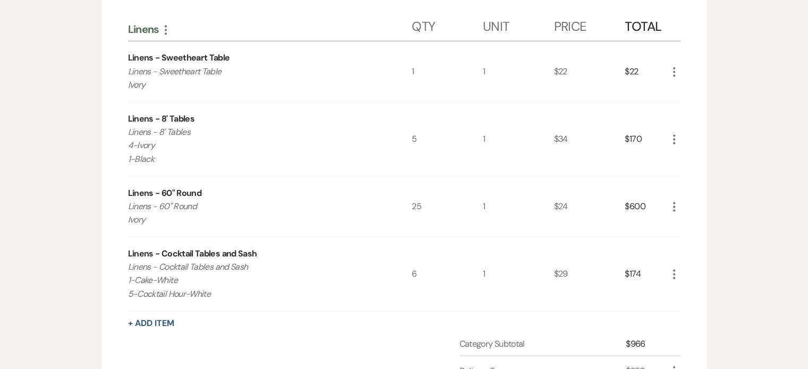
scroll to position [1966, 0]
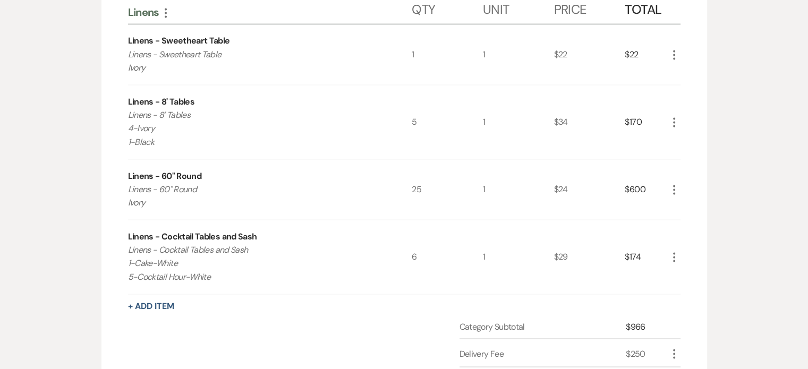
click at [674, 252] on use "button" at bounding box center [674, 257] width 2 height 10
click at [687, 269] on button "Pencil Edit" at bounding box center [695, 277] width 55 height 17
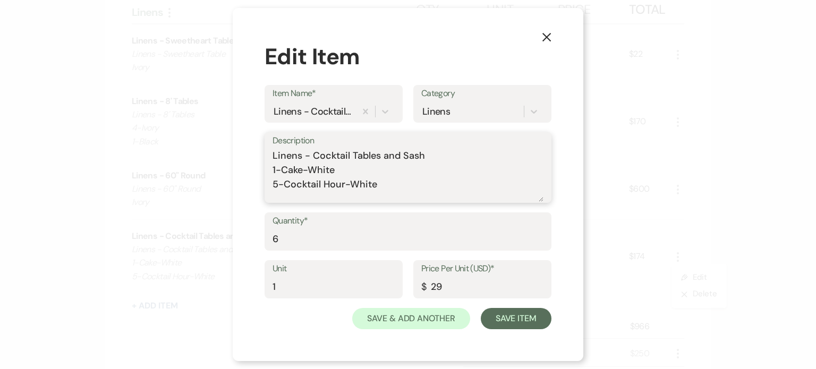
click at [336, 171] on textarea "Linens - Cocktail Tables and Sash 1-Cake-White 5-Cocktail Hour-White" at bounding box center [408, 175] width 271 height 53
click at [382, 183] on textarea "Linens - Cocktail Tables and Sash 1-Cake-Ivory 5-Cocktail Hour-White" at bounding box center [408, 175] width 271 height 53
type textarea "Linens - Cocktail Tables and Sash 1-Cake-Ivory 5-Cocktail Hour-Ivory"
click at [512, 318] on button "Save Item" at bounding box center [516, 318] width 71 height 21
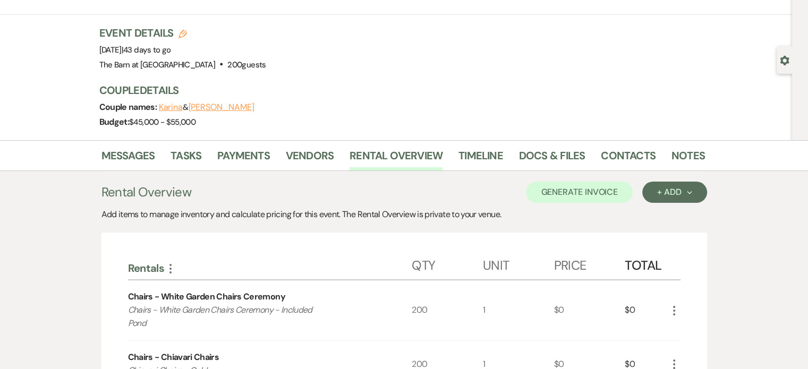
scroll to position [0, 0]
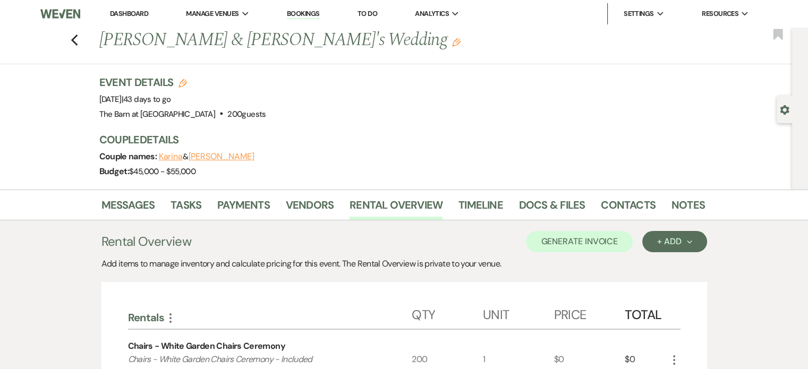
click at [127, 14] on link "Dashboard" at bounding box center [129, 13] width 38 height 9
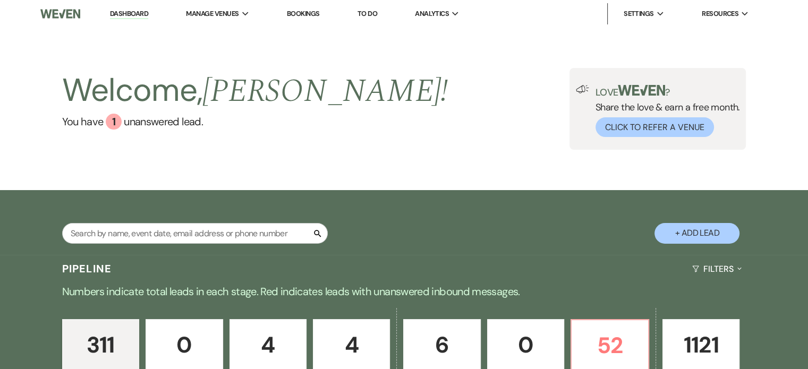
click at [441, 84] on div "Welcome, [PERSON_NAME] ! You have 1 unanswered lead . Love ? Share the love & e…" at bounding box center [404, 109] width 765 height 82
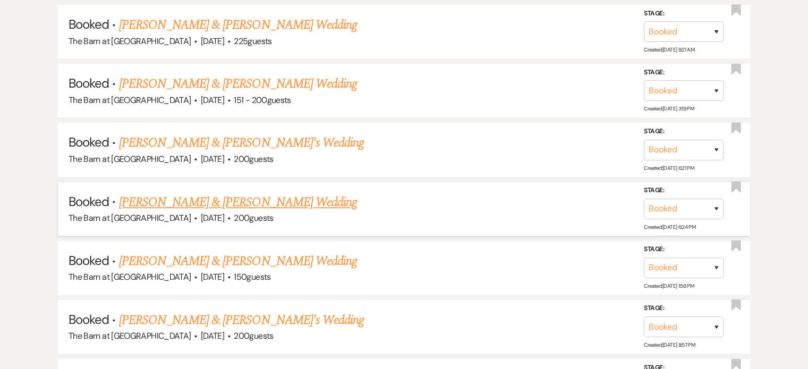
scroll to position [850, 0]
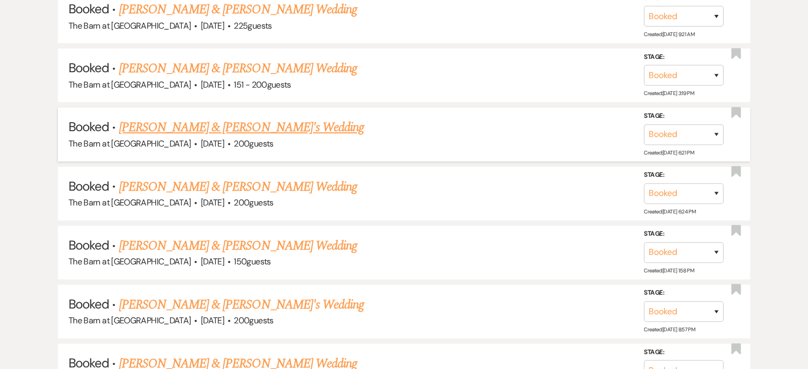
click at [211, 129] on link "[PERSON_NAME] & [PERSON_NAME]'s Wedding" at bounding box center [241, 127] width 245 height 19
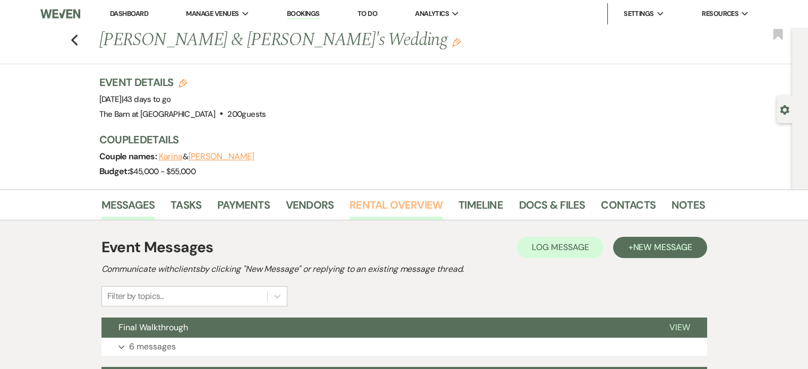
click at [412, 207] on link "Rental Overview" at bounding box center [396, 208] width 93 height 23
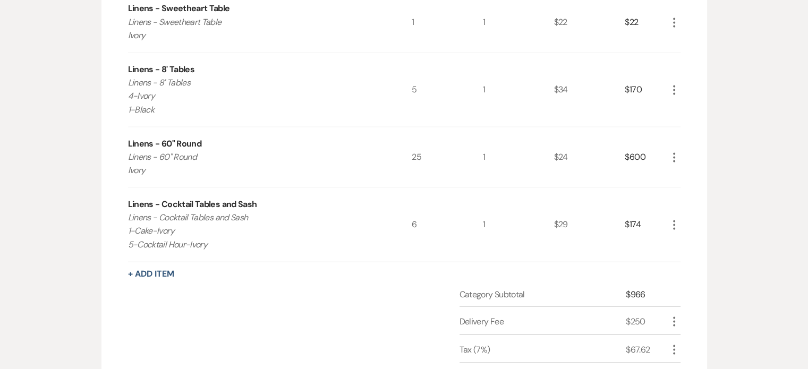
scroll to position [2019, 0]
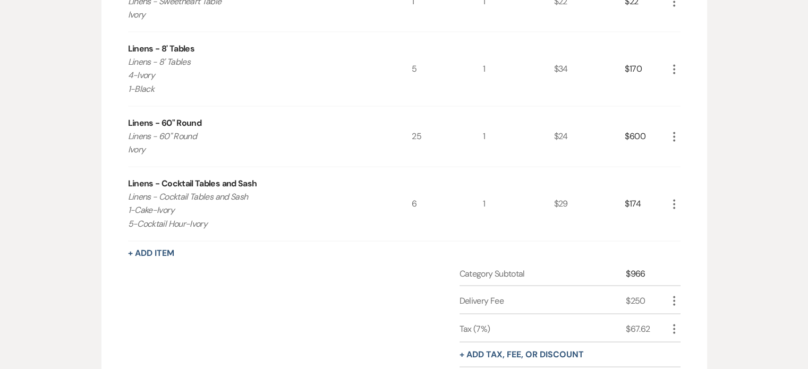
click at [677, 202] on icon "More" at bounding box center [674, 204] width 13 height 13
click at [692, 218] on button "Pencil Edit" at bounding box center [695, 224] width 55 height 17
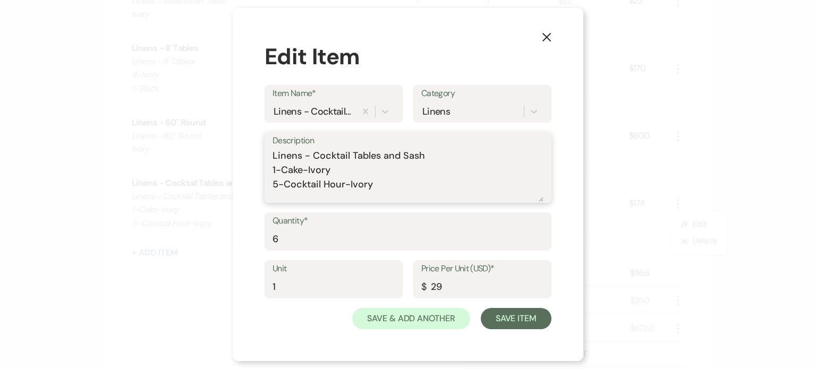
click at [384, 189] on textarea "Linens - Cocktail Tables and Sash 1-Cake-Ivory 5-Cocktail Hour-Ivory" at bounding box center [408, 175] width 271 height 53
type textarea "Linens - Cocktail Tables and Sash 1-Cake-Ivory 5-Cocktail Hour-Gold Shimmer"
click at [525, 323] on button "Save Item" at bounding box center [516, 318] width 71 height 21
